Goal: Task Accomplishment & Management: Use online tool/utility

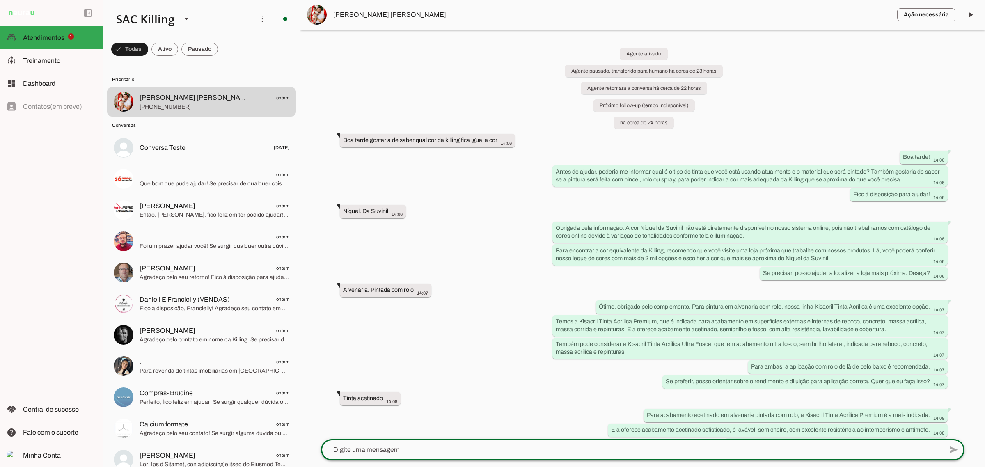
scroll to position [548, 0]
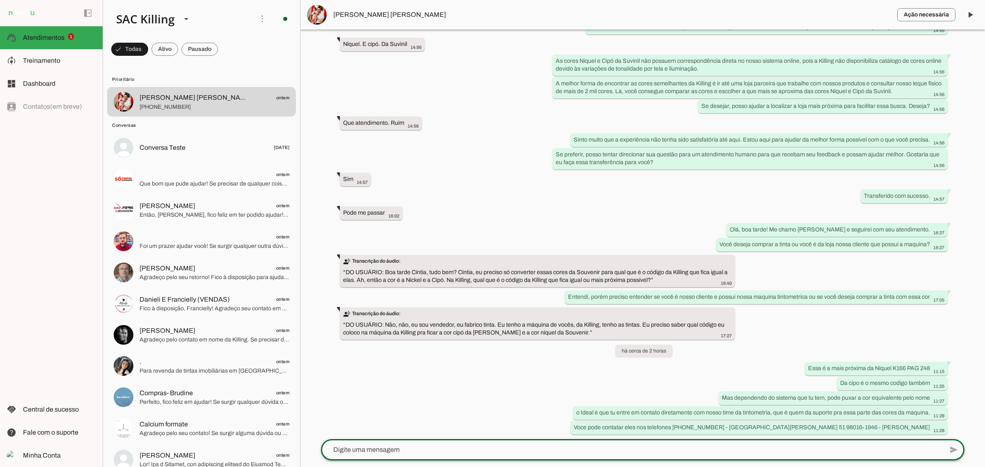
drag, startPoint x: 409, startPoint y: 427, endPoint x: 931, endPoint y: 324, distance: 532.1
click at [415, 426] on div "Agente ativado Agente pausado, transferido para humano há cerca de 23 horas Age…" at bounding box center [642, 235] width 657 height 410
drag, startPoint x: 971, startPoint y: 17, endPoint x: 449, endPoint y: 96, distance: 528.4
click at [971, 17] on span at bounding box center [970, 15] width 20 height 20
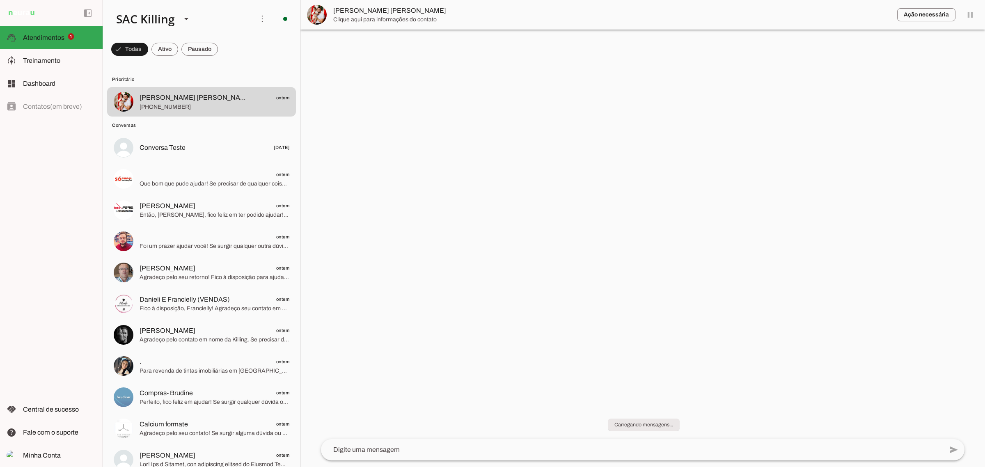
scroll to position [0, 0]
